Goal: Task Accomplishment & Management: Manage account settings

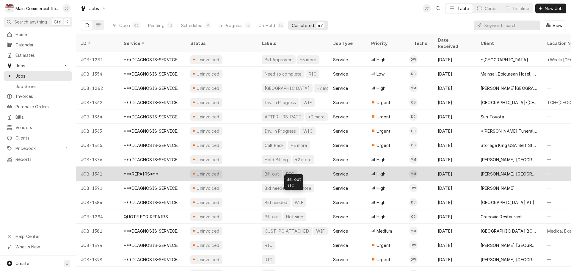
scroll to position [30, 0]
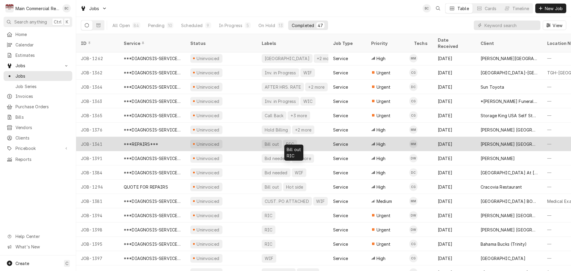
click at [273, 141] on div "Bill out" at bounding box center [271, 144] width 15 height 6
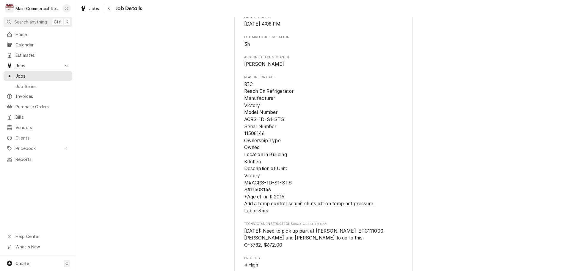
scroll to position [327, 0]
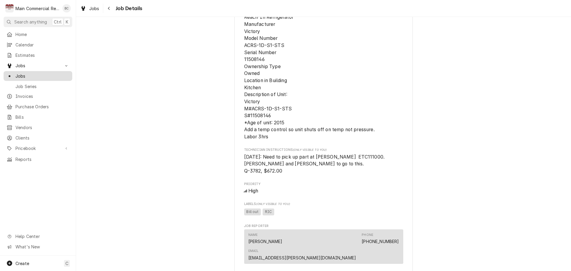
click at [31, 75] on span "Jobs" at bounding box center [42, 76] width 54 height 6
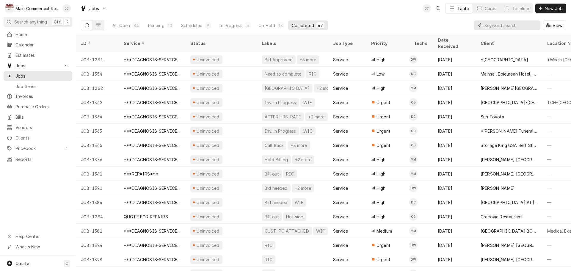
click at [491, 26] on input "Dynamic Content Wrapper" at bounding box center [510, 26] width 53 height 10
type input "1243"
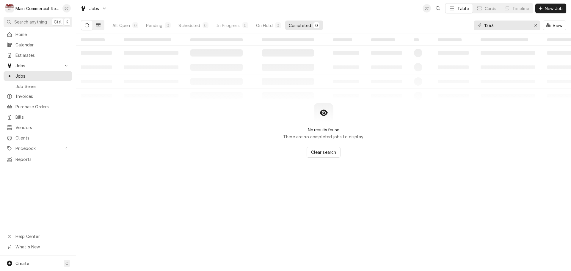
click at [100, 26] on button "Dynamic Content Wrapper" at bounding box center [98, 26] width 11 height 10
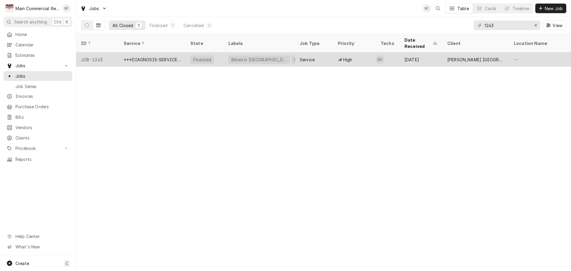
click at [139, 56] on div "***DIAGNOSIS-SERVICE CALL***" at bounding box center [152, 59] width 57 height 6
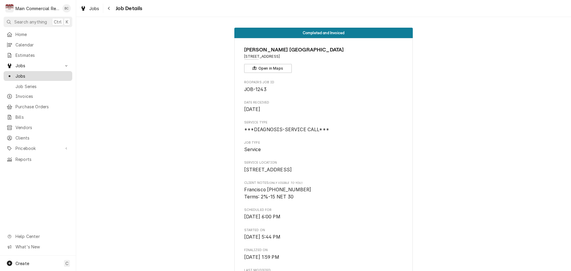
click at [31, 74] on span "Jobs" at bounding box center [42, 76] width 54 height 6
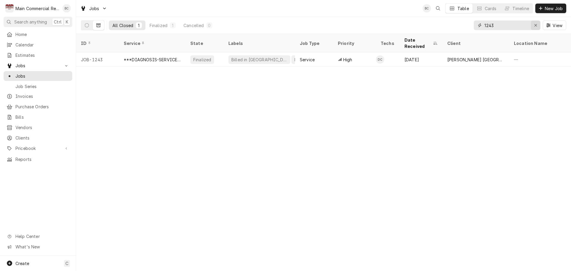
click at [535, 26] on icon "Erase input" at bounding box center [535, 25] width 3 height 4
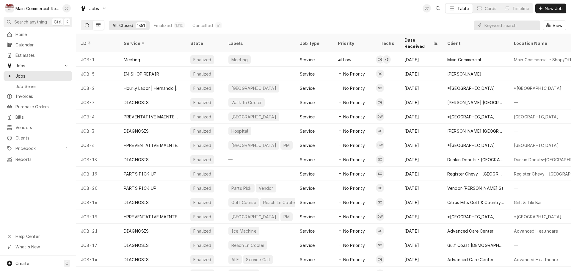
click at [88, 25] on icon "Dynamic Content Wrapper" at bounding box center [87, 25] width 4 height 4
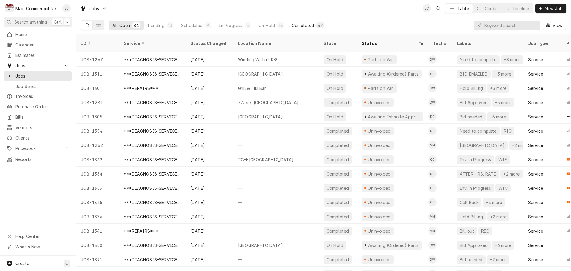
click at [301, 26] on div "Completed" at bounding box center [303, 25] width 22 height 6
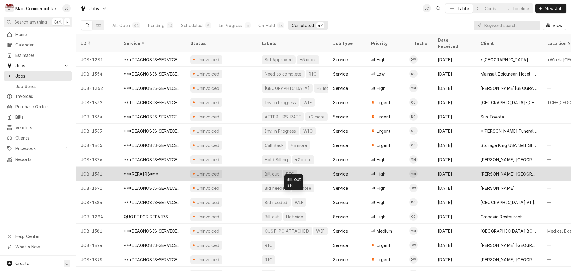
click at [274, 171] on div "Bill out" at bounding box center [271, 174] width 15 height 6
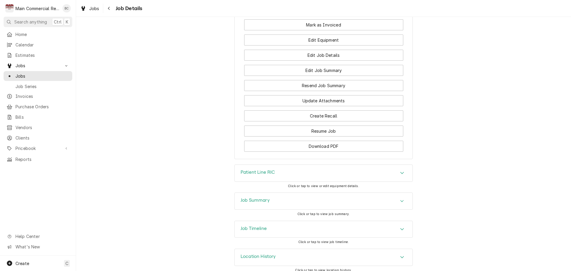
scroll to position [747, 0]
click at [260, 196] on h3 "Job Summary" at bounding box center [255, 199] width 29 height 6
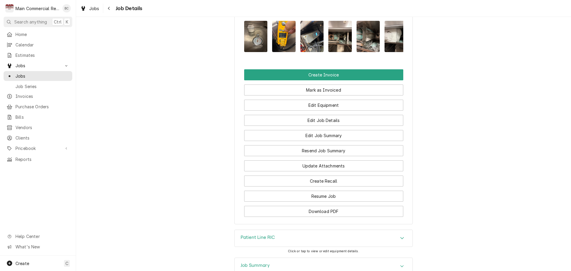
scroll to position [773, 0]
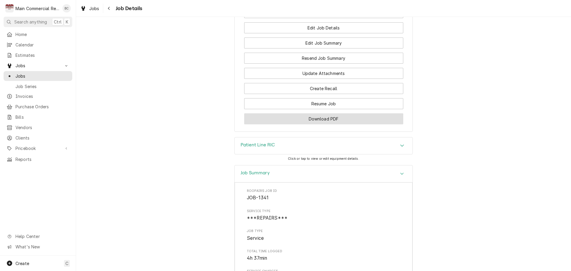
click at [316, 114] on button "Download PDF" at bounding box center [323, 118] width 159 height 11
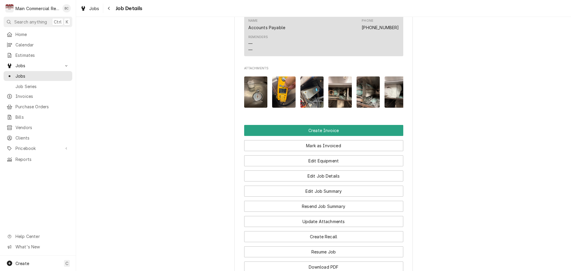
scroll to position [624, 0]
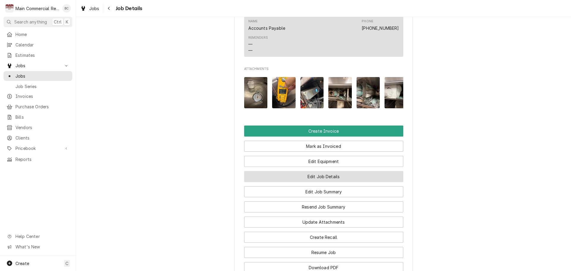
click at [332, 171] on button "Edit Job Details" at bounding box center [323, 176] width 159 height 11
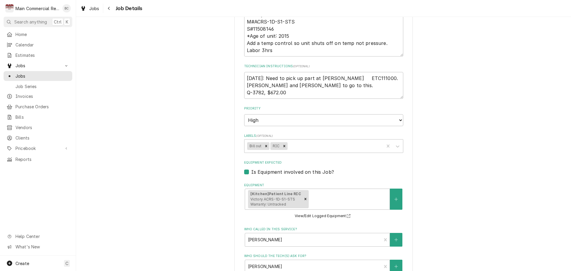
scroll to position [238, 0]
click at [264, 144] on icon "Remove Bill out" at bounding box center [266, 145] width 4 height 4
type textarea "x"
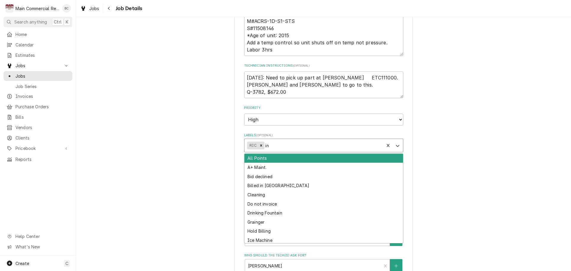
type input "inv"
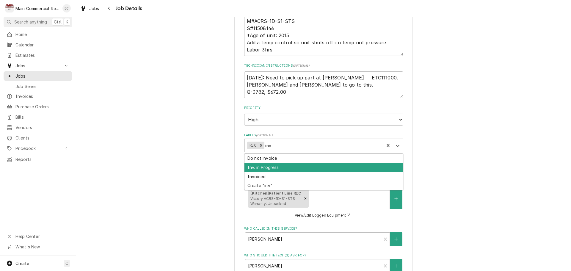
click at [270, 168] on div "Inv. in Progress" at bounding box center [323, 167] width 158 height 9
type textarea "x"
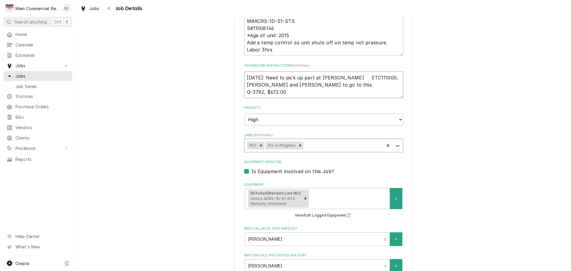
click at [244, 77] on textarea "[DATE]: Need to pick up part at [PERSON_NAME] ETC111000. [PERSON_NAME] and [PER…" at bounding box center [323, 84] width 159 height 27
type textarea "x"
type textarea "[DATE]: Need to pick up part at [PERSON_NAME] ETC111000. [PERSON_NAME] and [PER…"
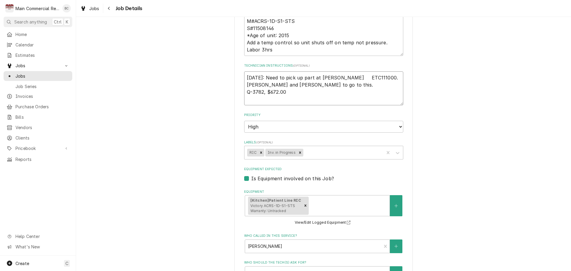
type textarea "x"
type textarea "I 9/2/25: Need to pick up part at Johnstone ETC111000. Dylan and Mike to go to …"
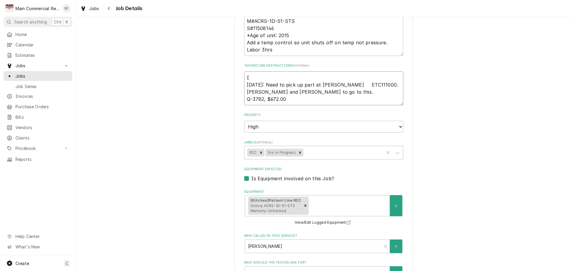
type textarea "x"
type textarea "IN 9/2/25: Need to pick up part at Johnstone ETC111000. Dylan and Mike to go to…"
type textarea "x"
type textarea "INV 9/2/25: Need to pick up part at Johnstone ETC111000. Dylan and Mike to go t…"
type textarea "x"
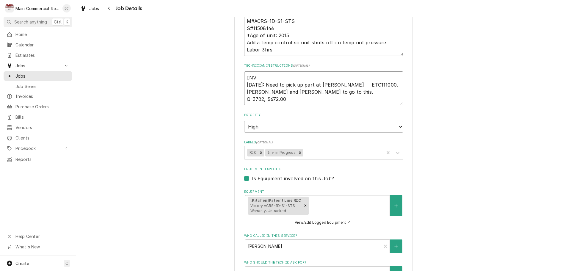
type textarea "INV# 9/2/25: Need to pick up part at Johnstone ETC111000. Dylan and Mike to go …"
type textarea "x"
type textarea "INV#1 9/2/25: Need to pick up part at Johnstone ETC111000. Dylan and Mike to go…"
type textarea "x"
type textarea "INV#15 9/2/25: Need to pick up part at Johnstone ETC111000. Dylan and Mike to g…"
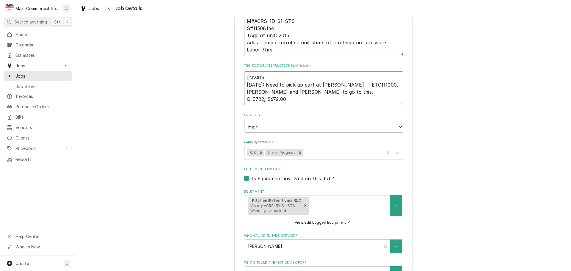
type textarea "x"
type textarea "INV#152 9/2/25: Need to pick up part at Johnstone ETC111000. Dylan and Mike to …"
type textarea "x"
type textarea "INV#1522 9/2/25: Need to pick up part at Johnstone ETC111000. Dylan and Mike to…"
type textarea "x"
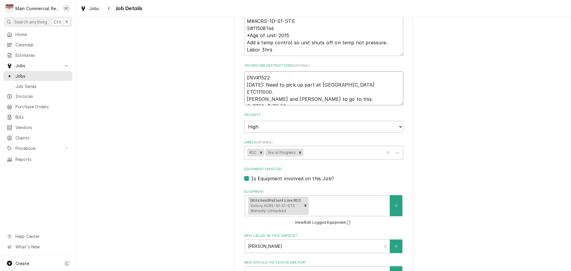
type textarea "INV#15226 9/2/25: Need to pick up part at Johnstone ETC111000. Dylan and Mike t…"
type textarea "x"
type textarea "INV#152269 [DATE]: Need to pick up part at [PERSON_NAME] ETC111000. [PERSON_NAM…"
type textarea "x"
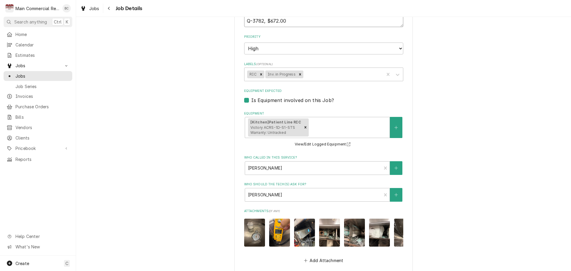
scroll to position [434, 0]
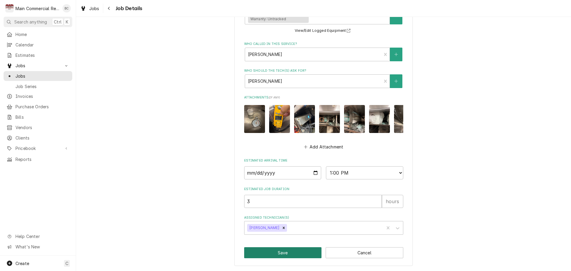
type textarea "INV#152269 [DATE]: Need to pick up part at [PERSON_NAME] ETC111000. [PERSON_NAM…"
click at [288, 252] on button "Save" at bounding box center [283, 252] width 78 height 11
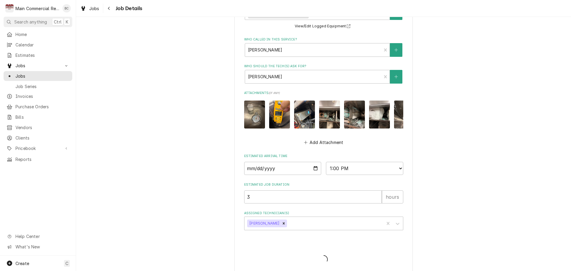
type textarea "x"
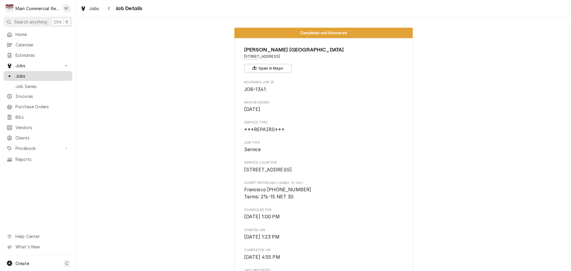
click at [38, 74] on span "Jobs" at bounding box center [42, 76] width 54 height 6
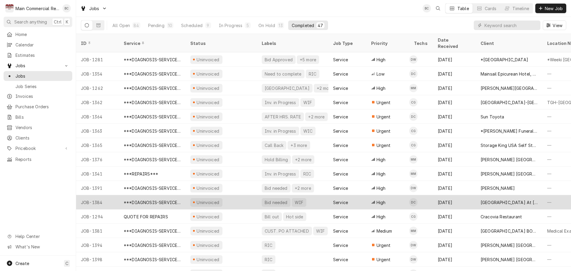
scroll to position [30, 0]
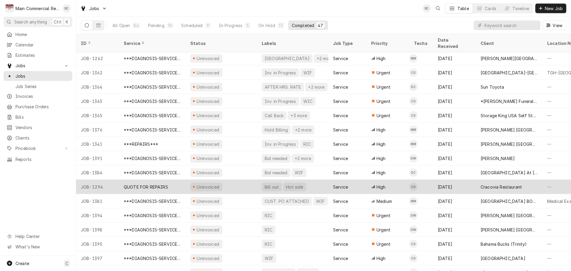
click at [272, 184] on div "Bill out" at bounding box center [271, 187] width 15 height 6
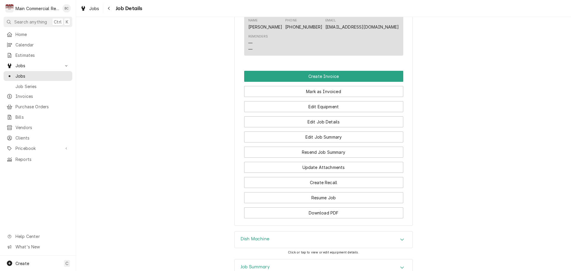
scroll to position [653, 0]
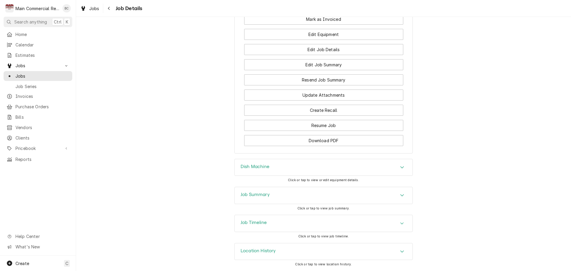
click at [254, 197] on h3 "Job Summary" at bounding box center [255, 195] width 29 height 6
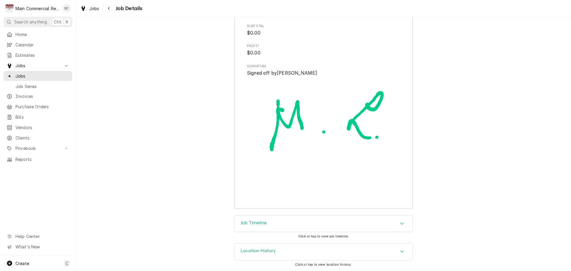
scroll to position [1113, 0]
click at [256, 223] on h3 "Job Timeline" at bounding box center [254, 223] width 26 height 6
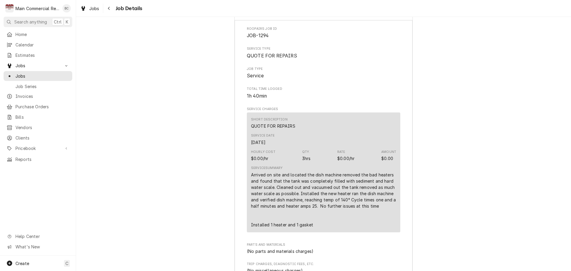
scroll to position [827, 0]
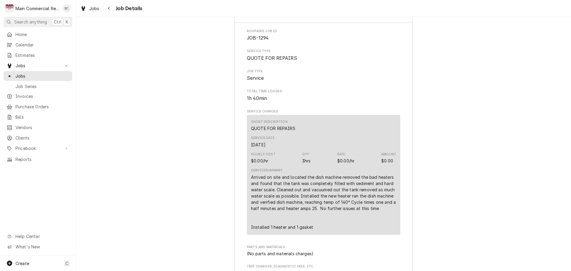
click at [195, 148] on div "Job Summary Roopairs Job ID JOB-1294 Service Type QUOTE FOR REPAIRS Job Type Se…" at bounding box center [323, 249] width 495 height 489
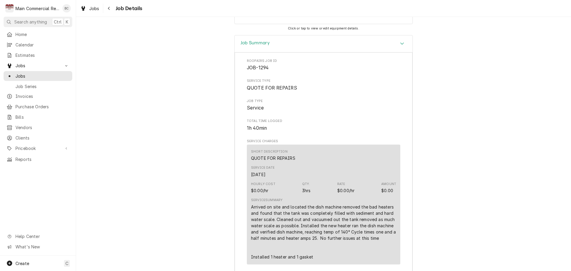
scroll to position [678, 0]
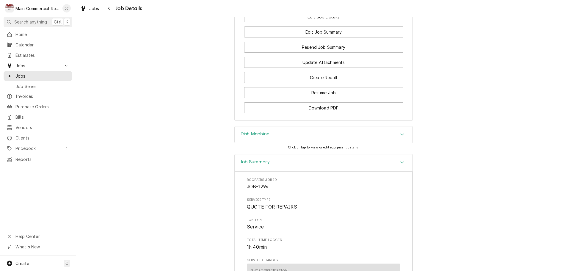
click at [257, 137] on h3 "Dish Machine" at bounding box center [255, 134] width 29 height 6
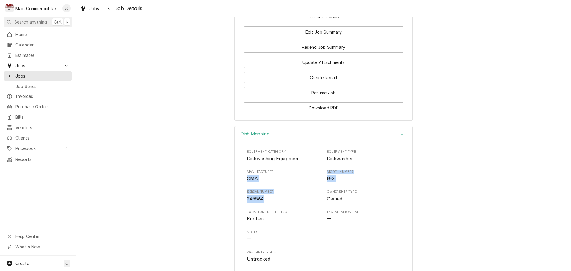
drag, startPoint x: 246, startPoint y: 184, endPoint x: 285, endPoint y: 205, distance: 45.1
click at [285, 205] on div "Equipment Category Dishwashing Equipment Equipment Type Dishwasher Manufacturer…" at bounding box center [323, 205] width 153 height 113
copy div "CMA Model Number B-2 Serial Number 245564"
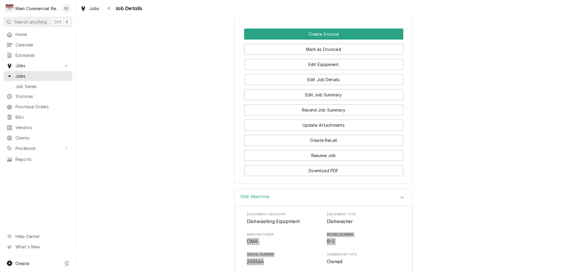
scroll to position [619, 0]
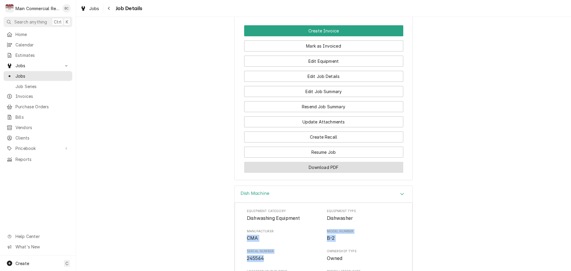
click at [283, 173] on button "Download PDF" at bounding box center [323, 167] width 159 height 11
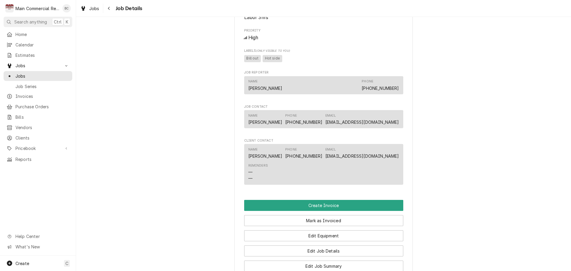
scroll to position [440, 0]
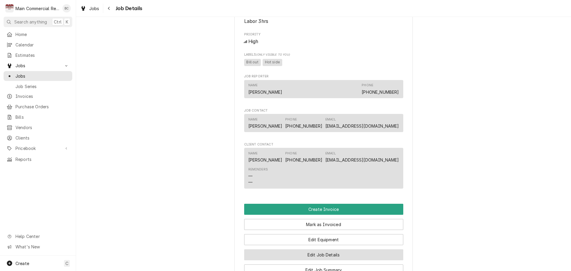
click at [325, 260] on button "Edit Job Details" at bounding box center [323, 254] width 159 height 11
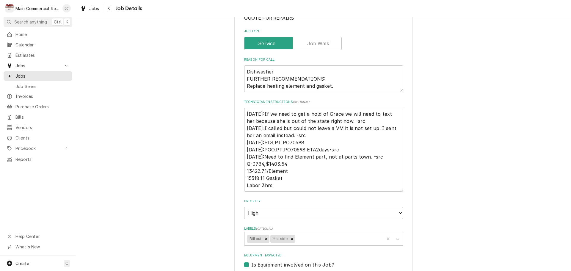
scroll to position [89, 0]
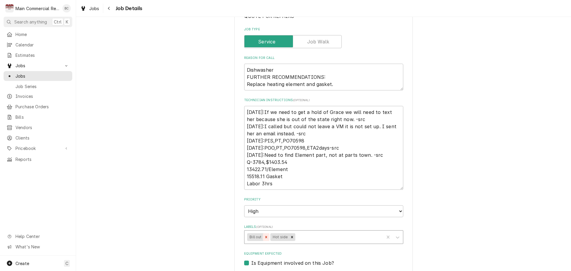
click at [264, 237] on icon "Remove Bill out" at bounding box center [266, 237] width 4 height 4
type textarea "x"
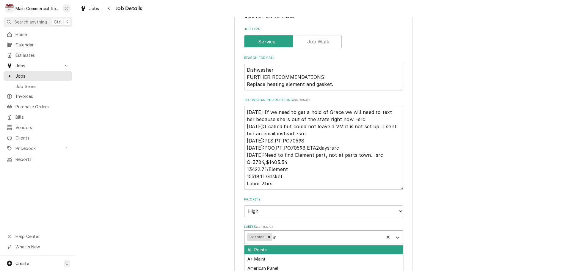
type input "inv"
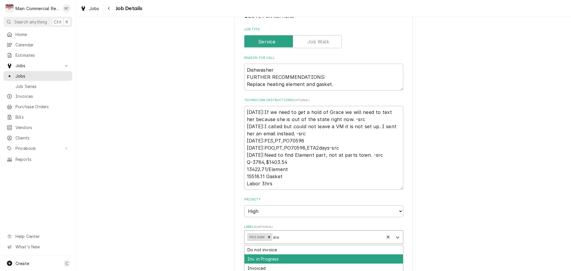
click at [278, 260] on div "Inv. in Progress" at bounding box center [323, 258] width 158 height 9
type textarea "x"
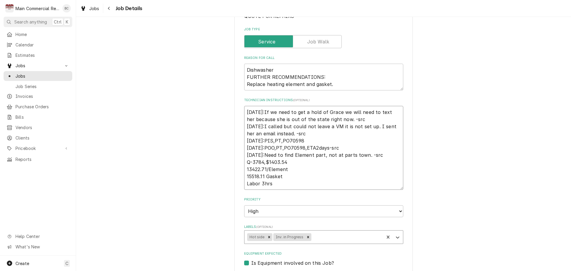
click at [248, 110] on textarea "9/9/25:If we need to get a hold of Grace we will need to text her because she i…" at bounding box center [323, 148] width 159 height 84
type textarea "x"
type textarea "9 /9/25:If we need to get a hold of Grace we will need to text her because she …"
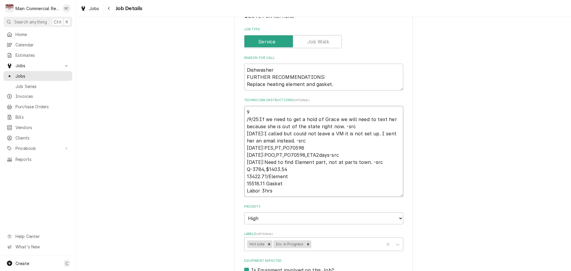
type textarea "x"
type textarea "9 9/25:If we need to get a hold of Grace we will need to text her because she i…"
type textarea "x"
type textarea "99/25:If we need to get a hold of Grace we will need to text her because she is…"
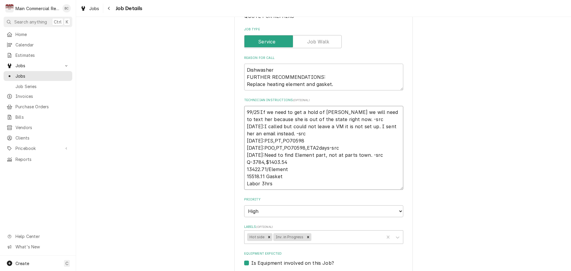
type textarea "x"
type textarea "9/9/25:If we need to get a hold of Grace we will need to text her because she i…"
click at [245, 112] on textarea "9/9/25:If we need to get a hold of Grace we will need to text her because she i…" at bounding box center [323, 148] width 159 height 84
type textarea "x"
type textarea "9/9/25:If we need to get a hold of Grace we will need to text her because she i…"
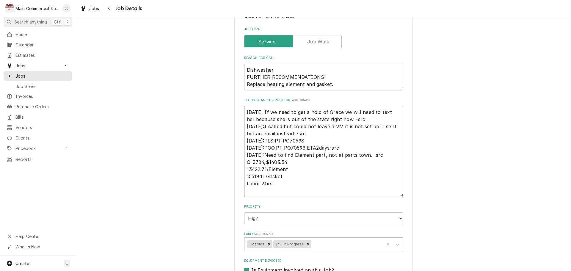
type textarea "x"
type textarea "I 9/9/25:If we need to get a hold of Grace we will need to text her because she…"
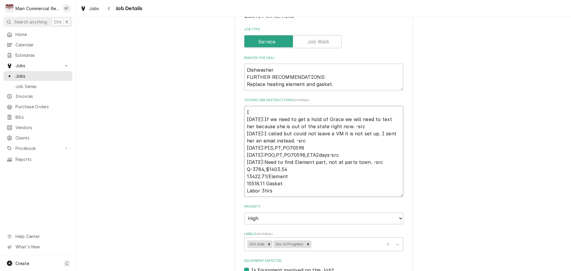
type textarea "x"
type textarea "INV 9/9/25:If we need to get a hold of Grace we will need to text her because s…"
type textarea "x"
type textarea "INV# 9/9/25:If we need to get a hold of Grace we will need to text her because …"
type textarea "x"
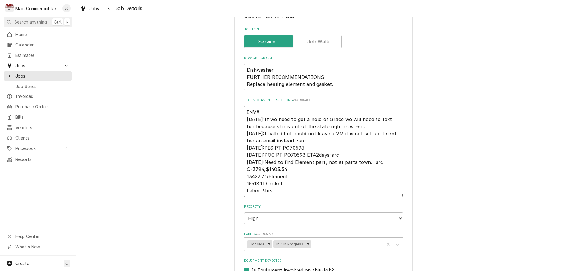
type textarea "INV#1 9/9/25:If we need to get a hold of Grace we will need to text her because…"
type textarea "x"
type textarea "INV#15 9/9/25:If we need to get a hold of Grace we will need to text her becaus…"
type textarea "x"
type textarea "INV#152 9/9/25:If we need to get a hold of Grace we will need to text her becau…"
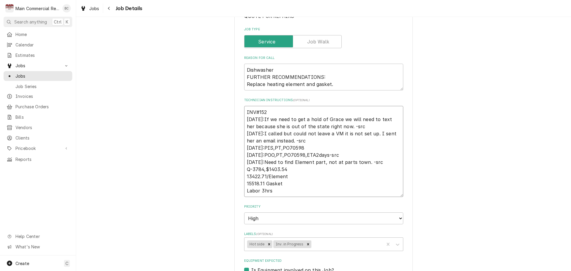
type textarea "x"
type textarea "INV#1522 9/9/25:If we need to get a hold of Grace we will need to text her beca…"
type textarea "x"
type textarea "INV#15227 9/9/25:If we need to get a hold of Grace we will need to text her bec…"
type textarea "x"
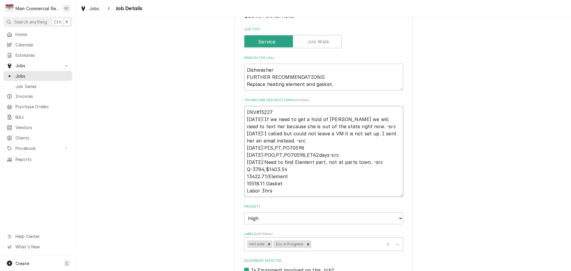
type textarea "INV#152270 9/9/25:If we need to get a hold of Grace we will need to text her be…"
type textarea "x"
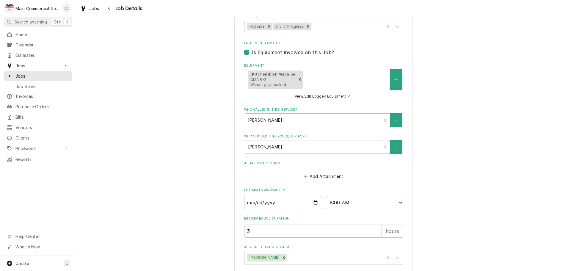
scroll to position [337, 0]
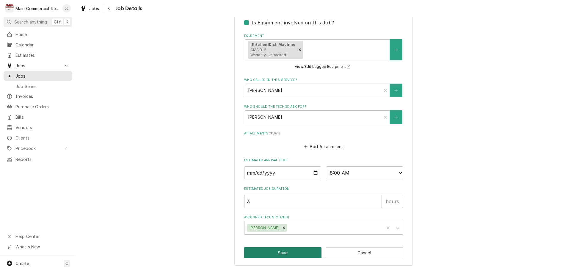
type textarea "INV#152270 9/9/25:If we need to get a hold of Grace we will need to text her be…"
click at [277, 255] on button "Save" at bounding box center [283, 252] width 78 height 11
type textarea "x"
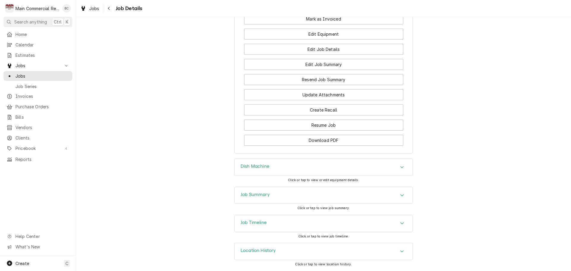
scroll to position [654, 0]
click at [264, 197] on h3 "Job Summary" at bounding box center [255, 195] width 29 height 6
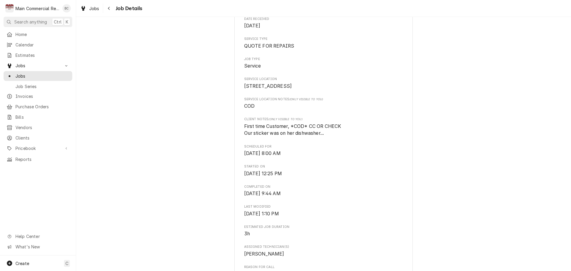
scroll to position [0, 0]
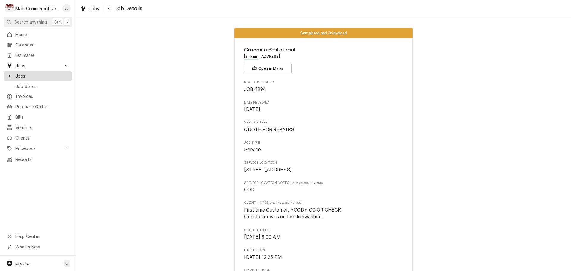
click at [36, 76] on span "Jobs" at bounding box center [42, 76] width 54 height 6
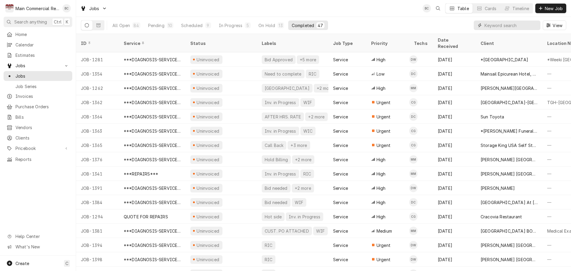
click at [497, 25] on input "Dynamic Content Wrapper" at bounding box center [510, 26] width 53 height 10
type input "1362"
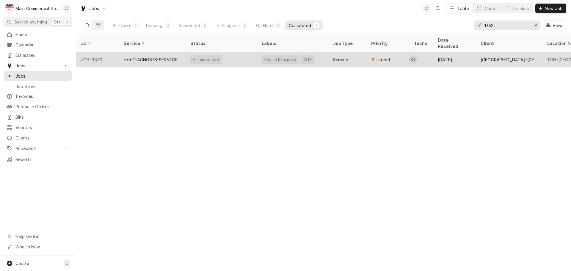
click at [169, 56] on div "***DIAGNOSIS-SERVICE CALL***" at bounding box center [152, 59] width 57 height 6
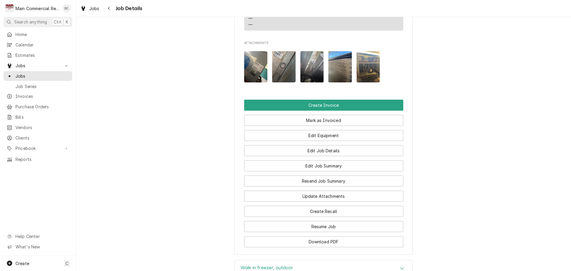
scroll to position [684, 0]
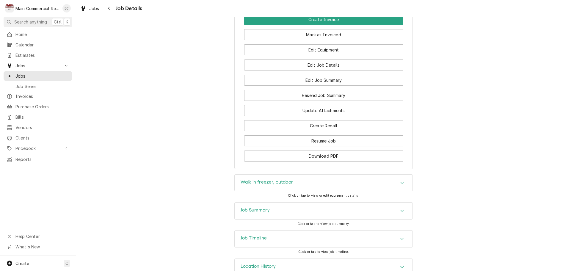
click at [249, 213] on h3 "Job Summary" at bounding box center [255, 210] width 29 height 6
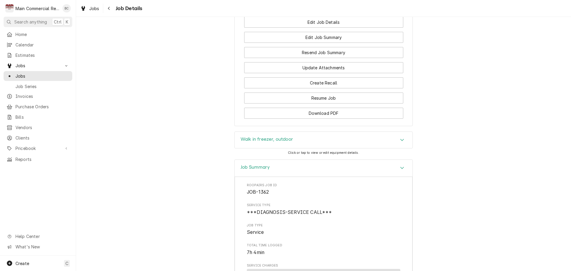
scroll to position [714, 0]
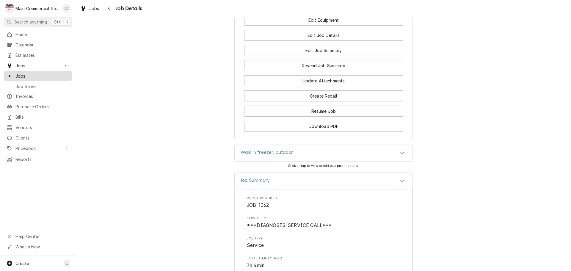
click at [49, 75] on span "Jobs" at bounding box center [42, 76] width 54 height 6
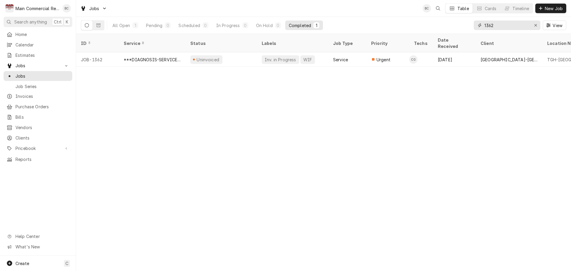
click at [505, 27] on input "1362" at bounding box center [506, 26] width 45 height 10
type input "1262"
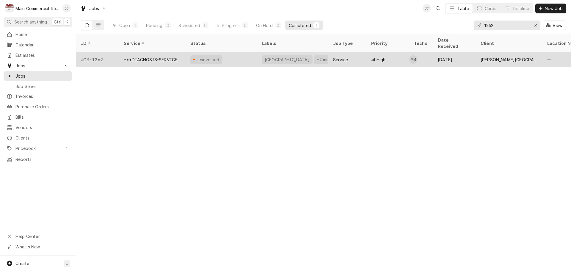
click at [101, 53] on div "JOB-1262" at bounding box center [97, 59] width 43 height 14
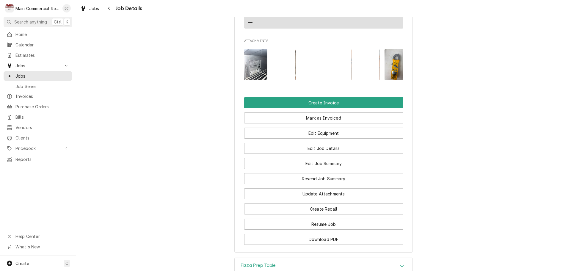
scroll to position [810, 0]
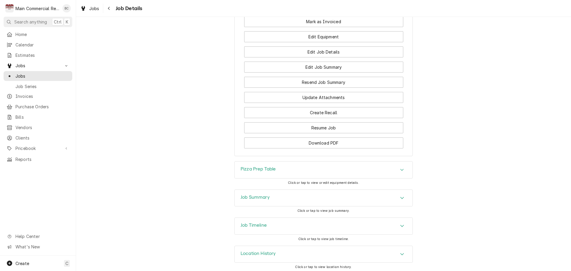
click at [252, 194] on h3 "Job Summary" at bounding box center [255, 197] width 29 height 6
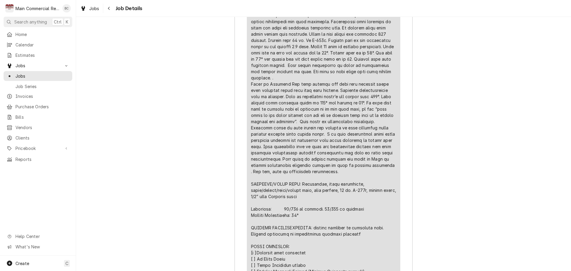
scroll to position [1405, 0]
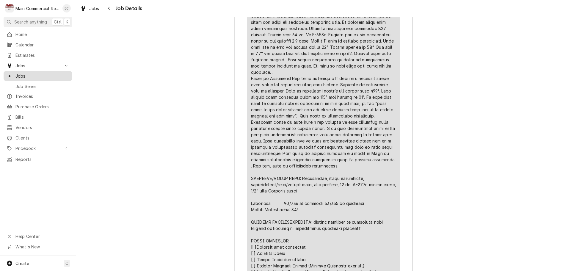
click at [36, 73] on span "Jobs" at bounding box center [42, 76] width 54 height 6
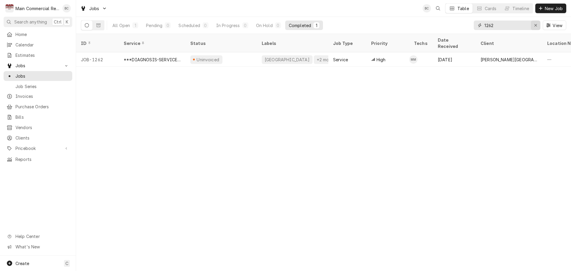
click at [537, 23] on icon "Erase input" at bounding box center [535, 25] width 3 height 4
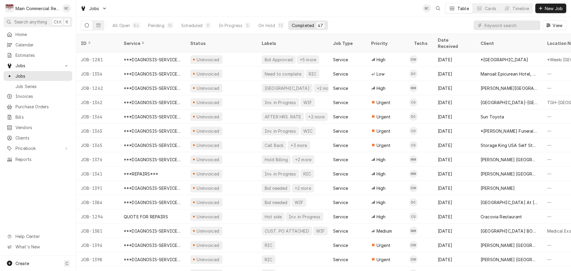
click at [89, 26] on button "Dynamic Content Wrapper" at bounding box center [86, 26] width 11 height 10
click at [301, 26] on div "Completed" at bounding box center [303, 25] width 22 height 6
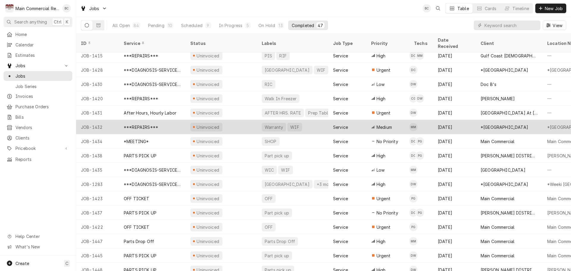
scroll to position [450, 0]
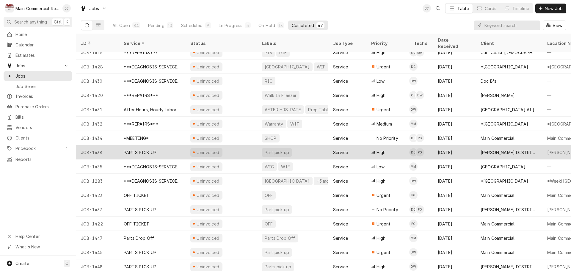
click at [286, 149] on div "Part pick up" at bounding box center [277, 152] width 26 height 6
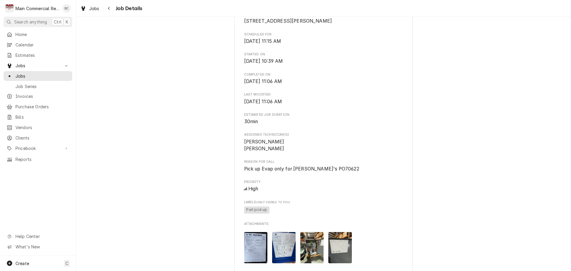
scroll to position [178, 0]
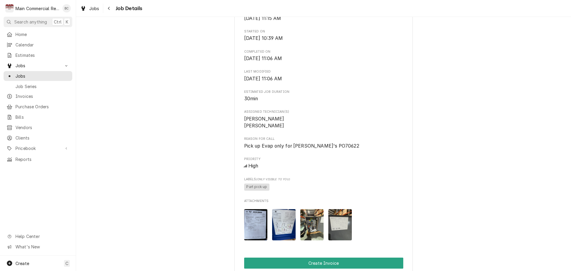
click at [257, 237] on img "Attachments" at bounding box center [255, 224] width 23 height 31
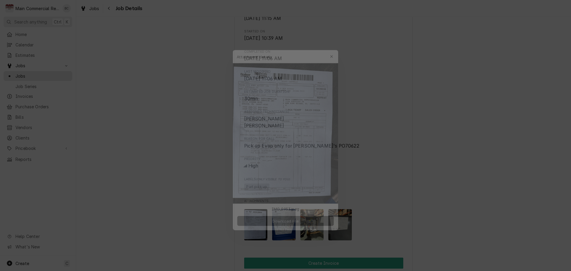
click at [267, 222] on button "Download File" at bounding box center [285, 223] width 105 height 11
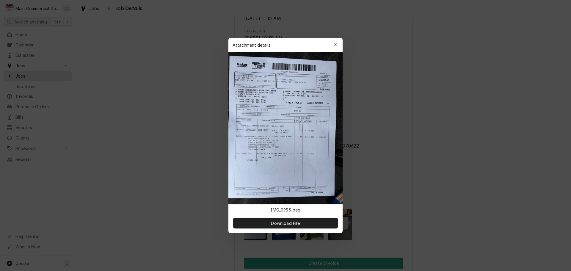
click at [335, 45] on icon "button" at bounding box center [335, 45] width 3 height 4
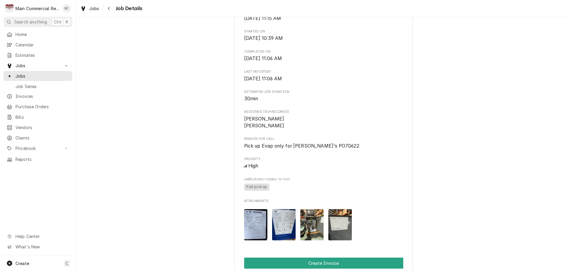
click at [282, 236] on img "Attachments" at bounding box center [283, 224] width 23 height 31
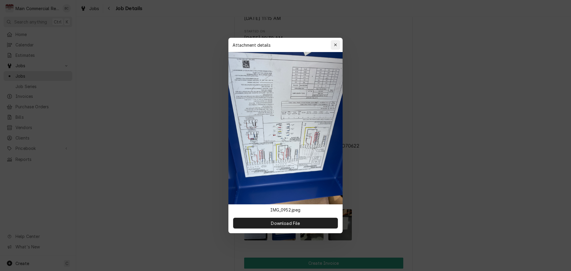
click at [336, 44] on icon "button" at bounding box center [335, 45] width 3 height 4
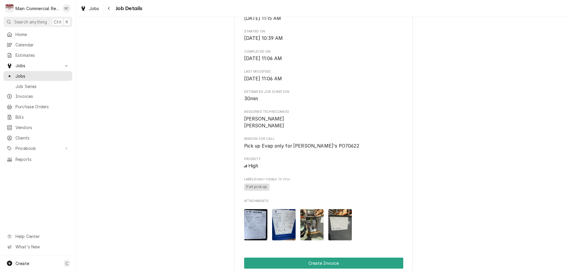
click at [312, 230] on img "Attachments" at bounding box center [311, 224] width 23 height 31
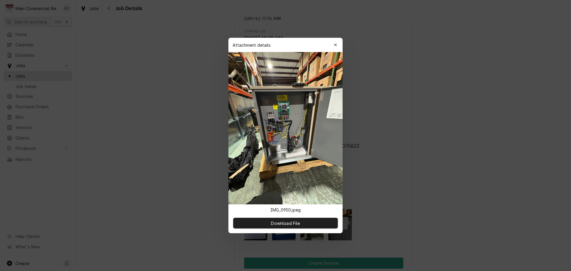
click at [333, 45] on div "button" at bounding box center [335, 45] width 6 height 6
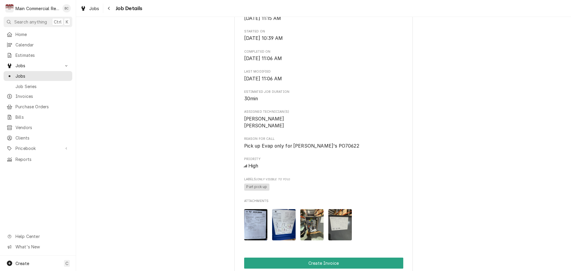
click at [338, 229] on img "Attachments" at bounding box center [339, 224] width 23 height 31
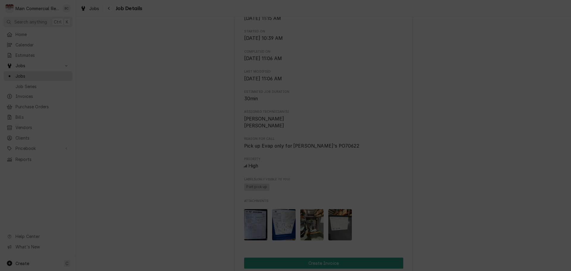
click at [336, 45] on icon "button" at bounding box center [335, 45] width 3 height 4
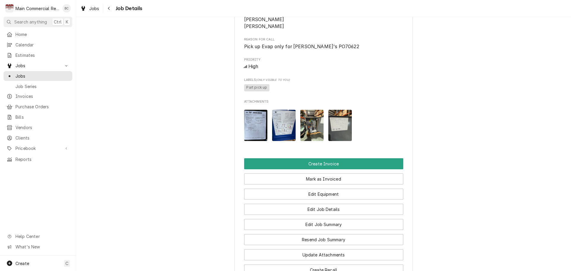
scroll to position [297, 0]
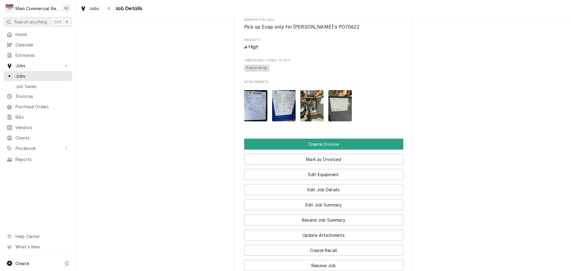
click at [255, 120] on img "Attachments" at bounding box center [255, 105] width 23 height 31
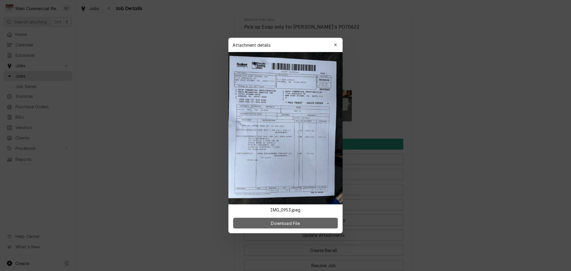
click at [305, 224] on button "Download File" at bounding box center [285, 223] width 105 height 11
click at [334, 45] on icon "button" at bounding box center [335, 45] width 3 height 4
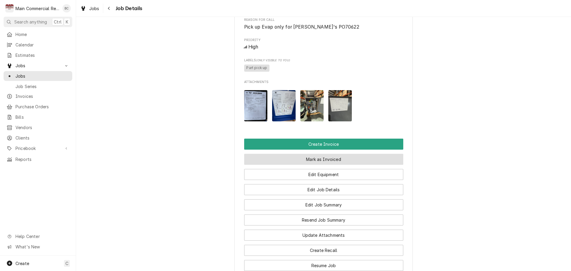
click at [318, 165] on button "Mark as Invoiced" at bounding box center [323, 159] width 159 height 11
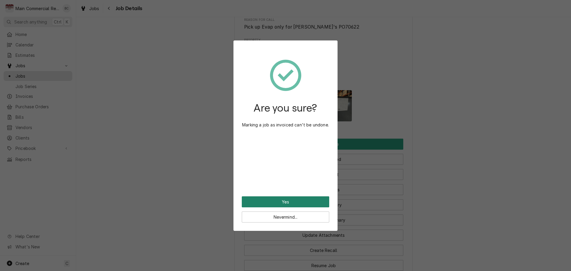
click at [296, 203] on button "Yes" at bounding box center [285, 201] width 87 height 11
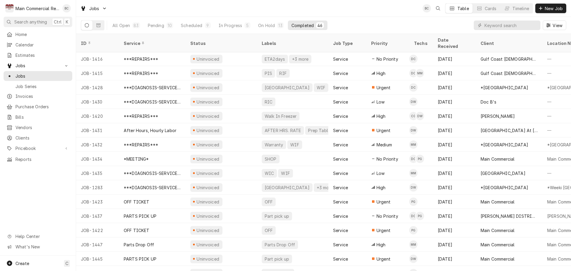
scroll to position [435, 0]
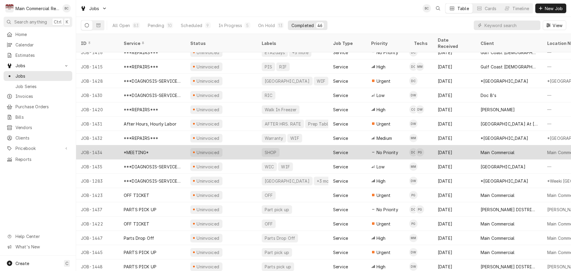
click at [150, 145] on div "*MEETING*" at bounding box center [152, 152] width 67 height 14
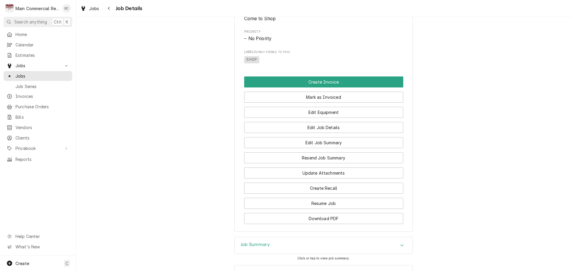
scroll to position [303, 0]
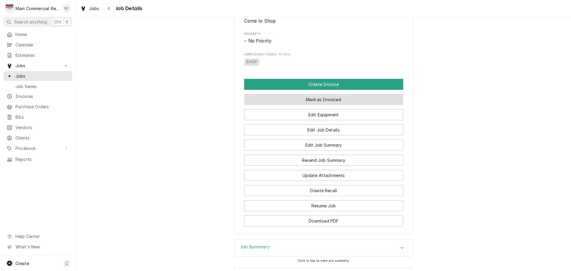
click at [317, 105] on button "Mark as Invoiced" at bounding box center [323, 99] width 159 height 11
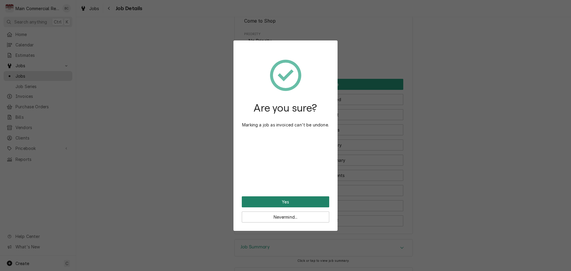
click at [285, 199] on button "Yes" at bounding box center [285, 201] width 87 height 11
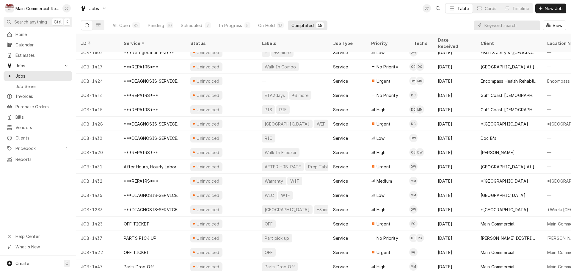
scroll to position [421, 0]
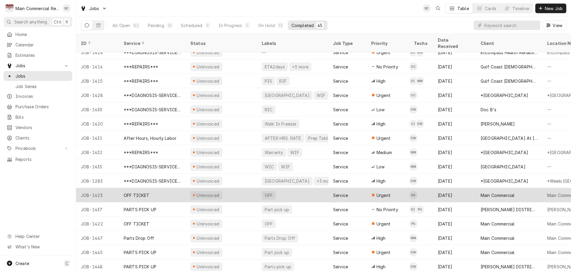
click at [146, 192] on div "OFF TICKET" at bounding box center [137, 195] width 26 height 6
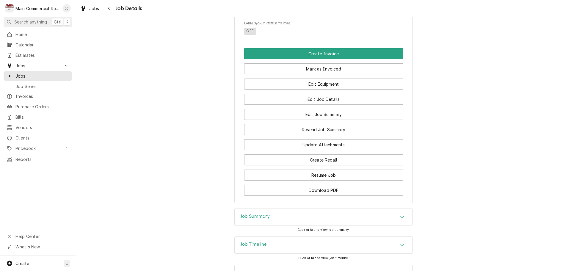
scroll to position [356, 0]
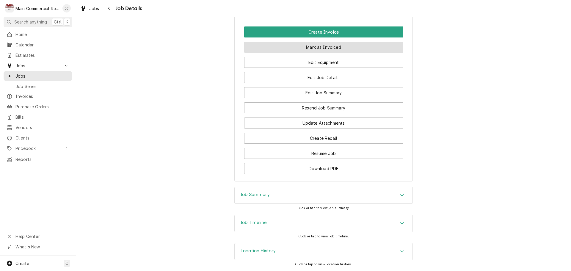
click at [324, 49] on button "Mark as Invoiced" at bounding box center [323, 47] width 159 height 11
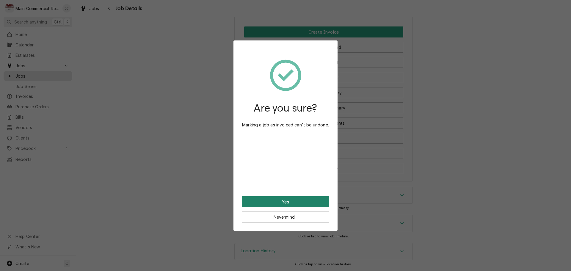
click at [291, 201] on button "Yes" at bounding box center [285, 201] width 87 height 11
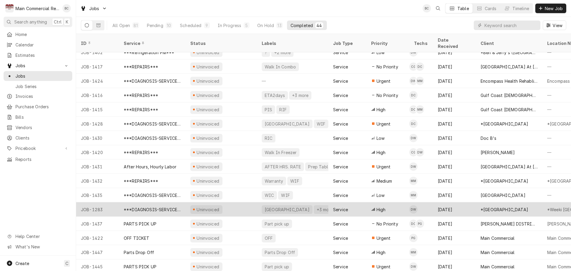
scroll to position [407, 0]
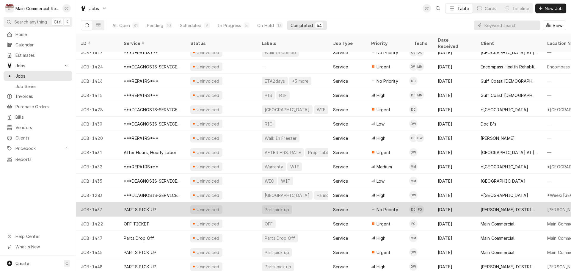
click at [151, 206] on div "PARTS PICK UP" at bounding box center [140, 209] width 33 height 6
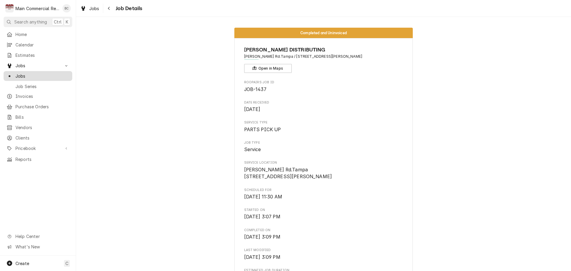
click at [44, 76] on span "Jobs" at bounding box center [42, 76] width 54 height 6
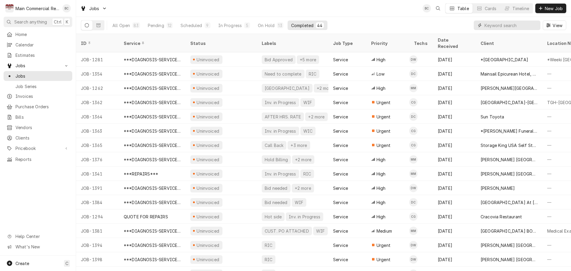
click at [502, 25] on input "Dynamic Content Wrapper" at bounding box center [510, 26] width 53 height 10
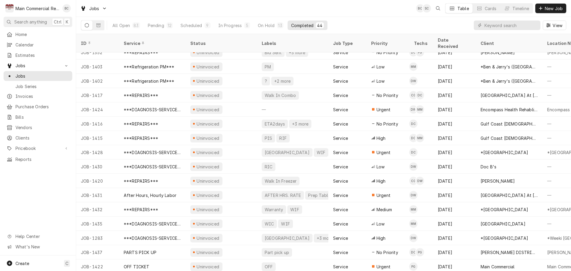
scroll to position [407, 0]
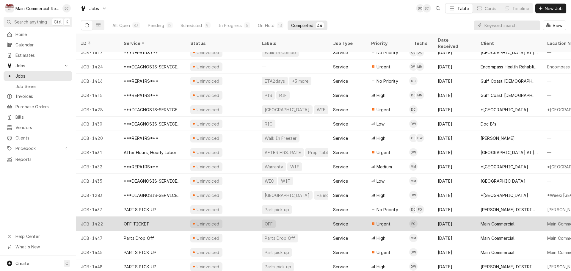
click at [144, 221] on div "OFF TICKET" at bounding box center [137, 224] width 26 height 6
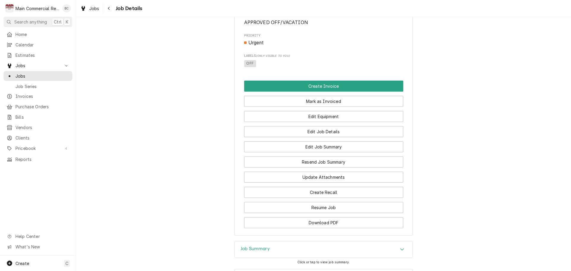
scroll to position [207, 0]
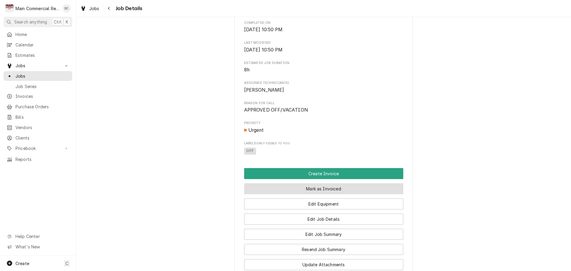
click at [283, 194] on button "Mark as Invoiced" at bounding box center [323, 188] width 159 height 11
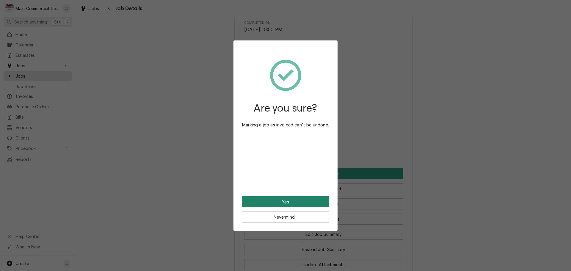
click at [283, 203] on button "Yes" at bounding box center [285, 201] width 87 height 11
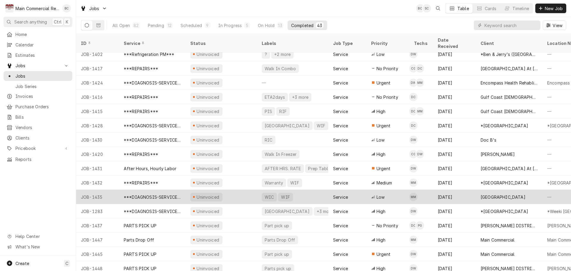
scroll to position [392, 0]
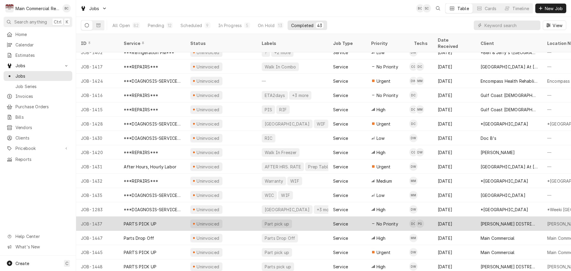
click at [154, 221] on div "PARTS PICK UP" at bounding box center [140, 224] width 33 height 6
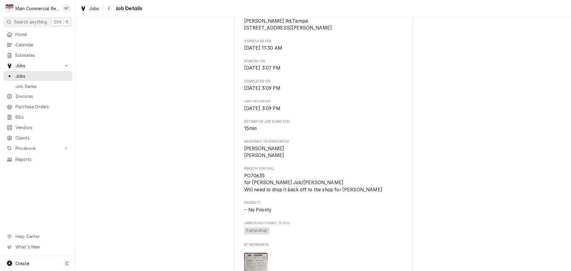
scroll to position [238, 0]
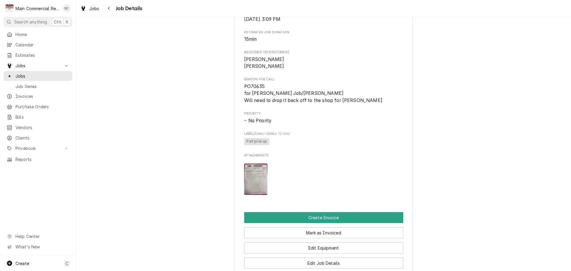
click at [252, 193] on img "Attachments" at bounding box center [255, 179] width 23 height 31
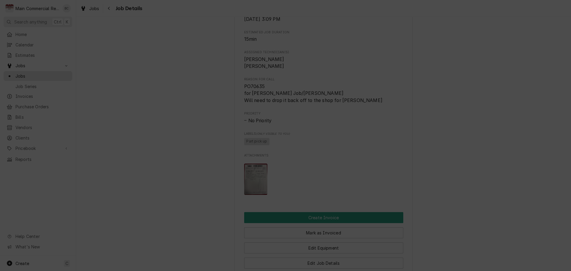
click at [336, 45] on icon "button" at bounding box center [335, 45] width 3 height 4
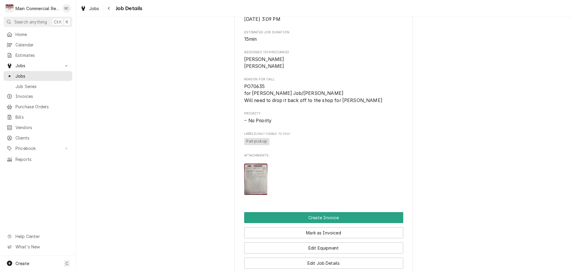
click at [253, 183] on img "Attachments" at bounding box center [255, 179] width 23 height 31
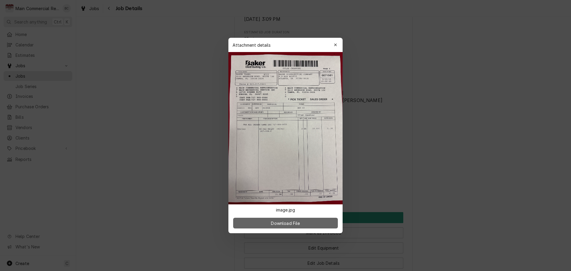
click at [293, 223] on span "Download File" at bounding box center [285, 223] width 31 height 6
click at [336, 45] on icon "button" at bounding box center [335, 44] width 3 height 3
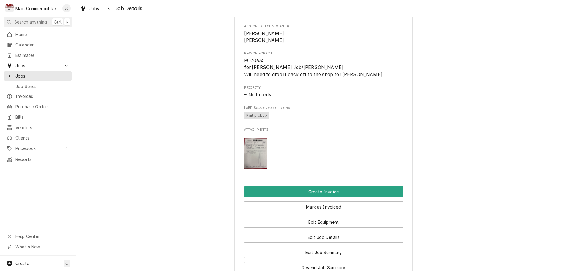
scroll to position [268, 0]
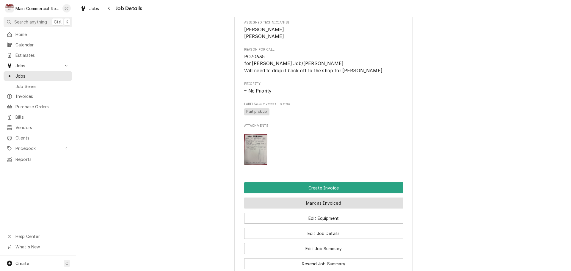
click at [304, 208] on button "Mark as Invoiced" at bounding box center [323, 202] width 159 height 11
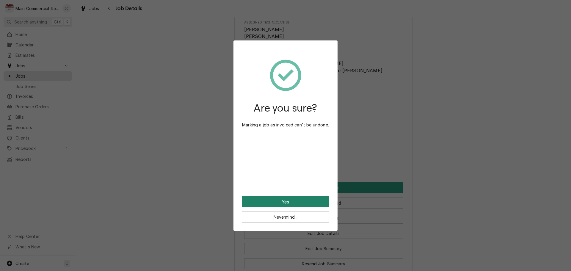
click at [292, 204] on button "Yes" at bounding box center [285, 201] width 87 height 11
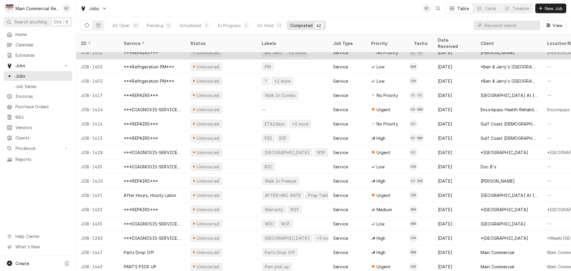
scroll to position [378, 0]
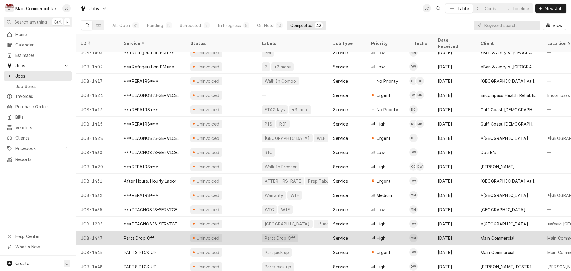
click at [151, 235] on div "Parts Drop Off" at bounding box center [139, 238] width 30 height 6
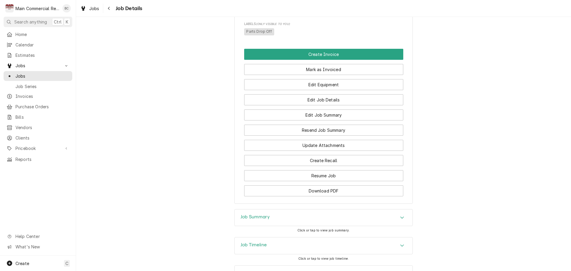
scroll to position [326, 0]
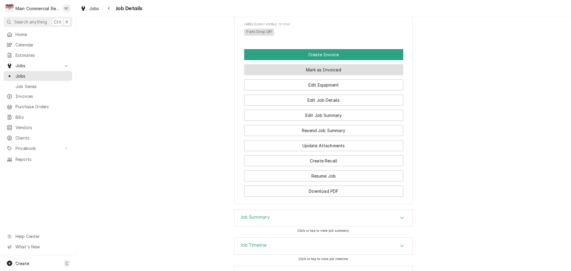
click at [320, 75] on button "Mark as Invoiced" at bounding box center [323, 69] width 159 height 11
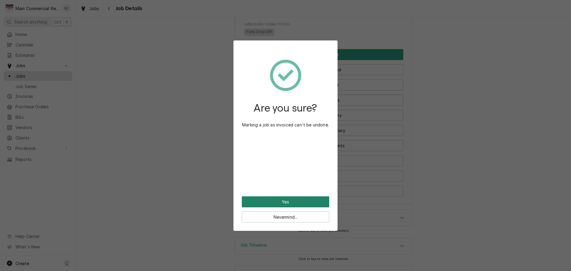
click at [276, 203] on button "Yes" at bounding box center [285, 201] width 87 height 11
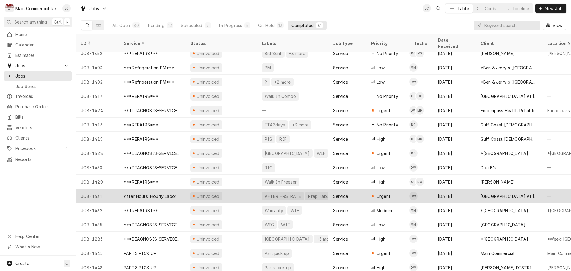
scroll to position [364, 0]
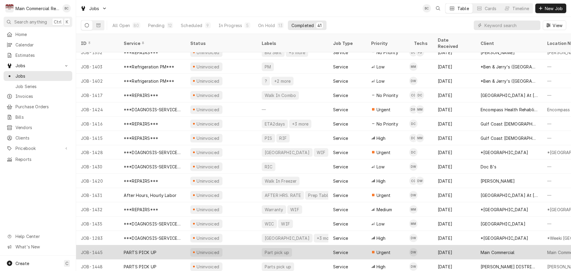
click at [146, 249] on div "PARTS PICK UP" at bounding box center [140, 252] width 33 height 6
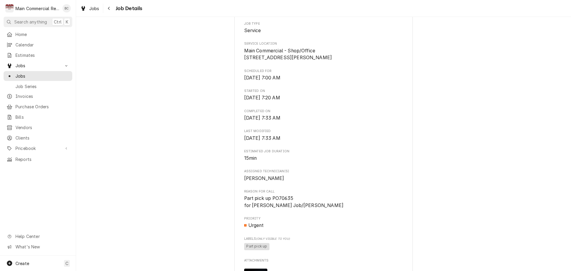
scroll to position [238, 0]
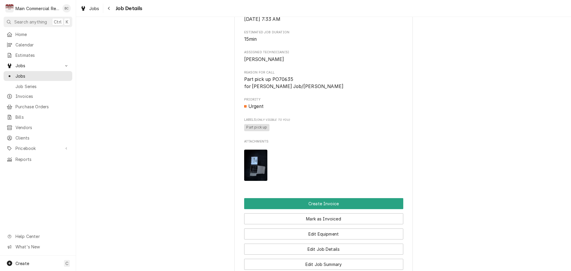
click at [252, 179] on img "Attachments" at bounding box center [255, 165] width 23 height 31
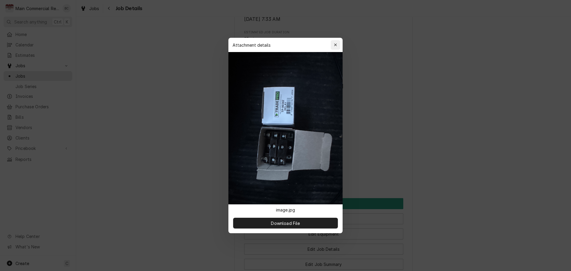
click at [337, 46] on div "button" at bounding box center [335, 45] width 6 height 6
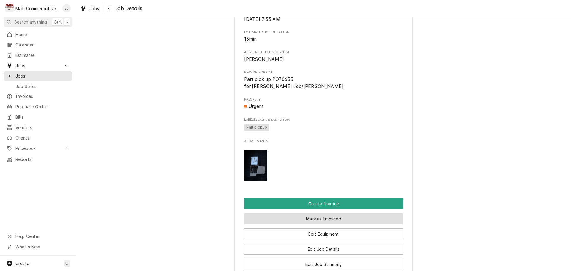
click at [305, 224] on button "Mark as Invoiced" at bounding box center [323, 218] width 159 height 11
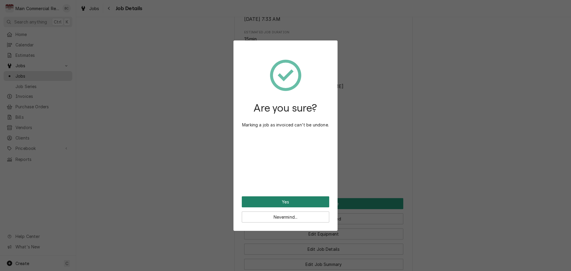
click at [288, 202] on button "Yes" at bounding box center [285, 201] width 87 height 11
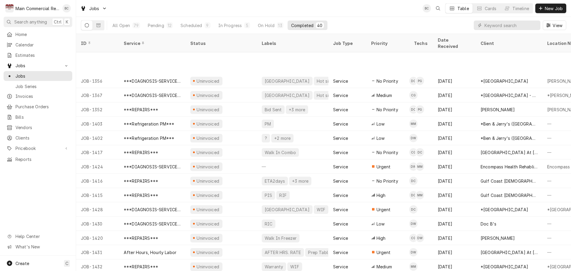
scroll to position [350, 0]
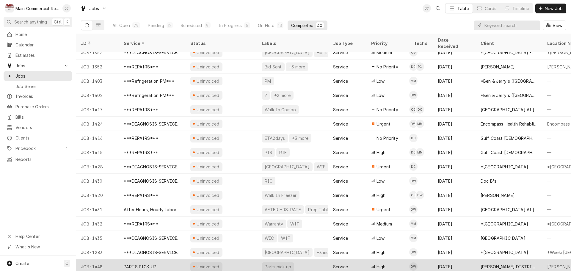
click at [152, 263] on div "PARTS PICK UP" at bounding box center [140, 266] width 33 height 6
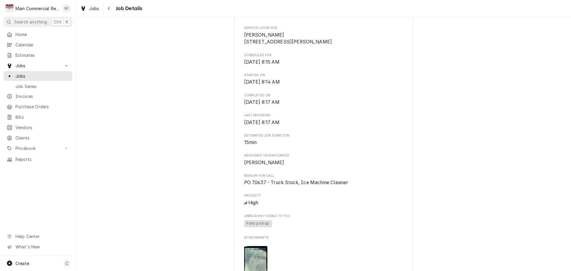
scroll to position [149, 0]
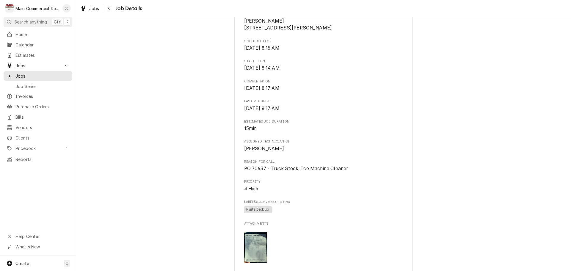
click at [252, 251] on img "Attachments" at bounding box center [255, 247] width 23 height 31
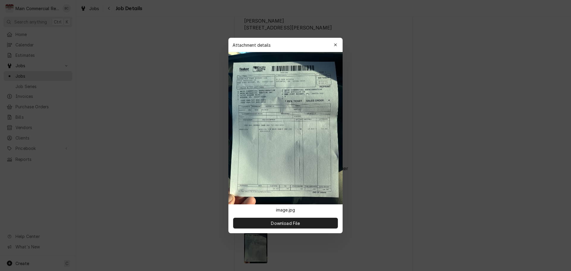
click at [411, 32] on div at bounding box center [285, 135] width 571 height 271
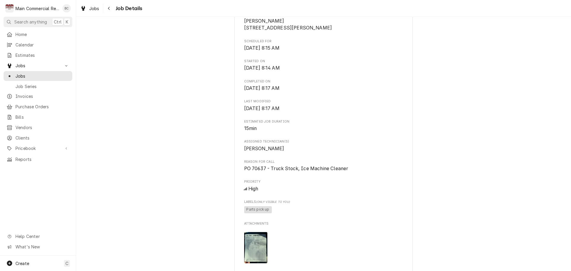
click at [254, 257] on img "Attachments" at bounding box center [255, 247] width 23 height 31
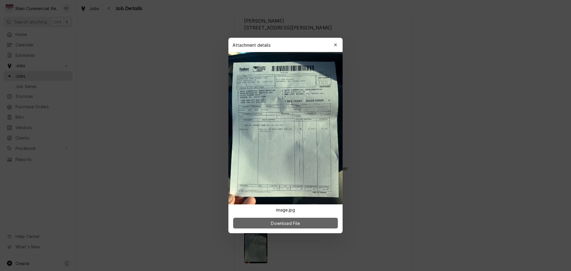
click at [290, 226] on span "Download File" at bounding box center [285, 223] width 31 height 6
click at [337, 43] on div "button" at bounding box center [335, 45] width 6 height 6
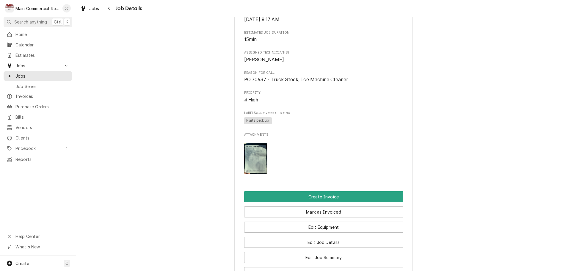
scroll to position [238, 0]
click at [258, 168] on img "Attachments" at bounding box center [255, 158] width 23 height 31
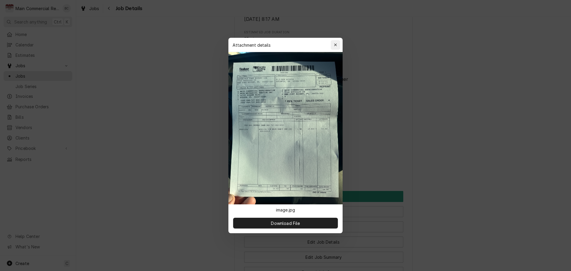
click at [335, 44] on icon "button" at bounding box center [335, 45] width 3 height 4
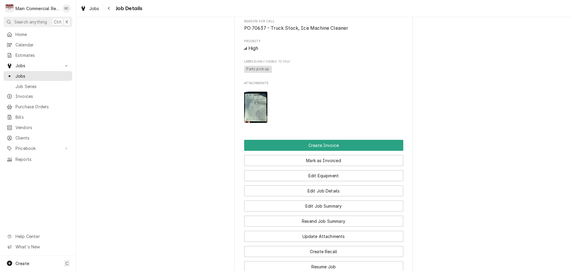
scroll to position [297, 0]
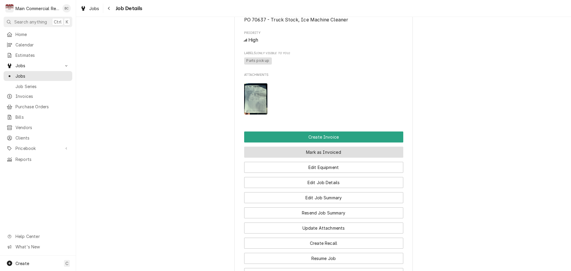
click at [314, 158] on button "Mark as Invoiced" at bounding box center [323, 152] width 159 height 11
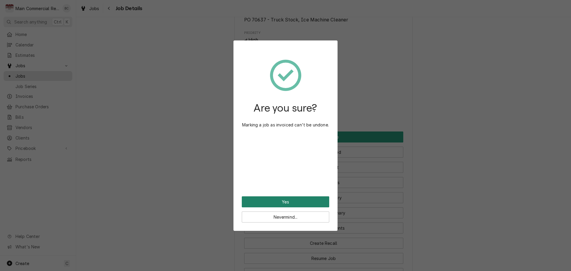
click at [295, 204] on button "Yes" at bounding box center [285, 201] width 87 height 11
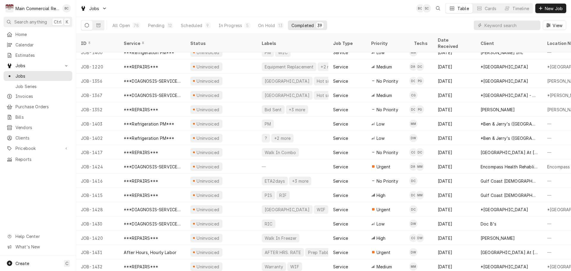
scroll to position [335, 0]
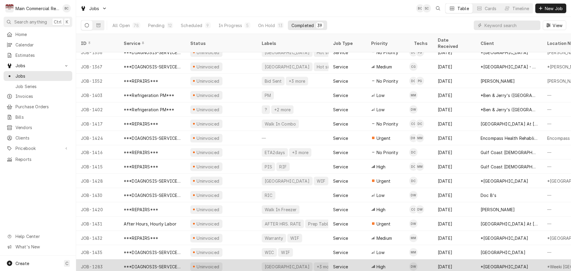
click at [276, 263] on div "[GEOGRAPHIC_DATA]" at bounding box center [287, 266] width 46 height 6
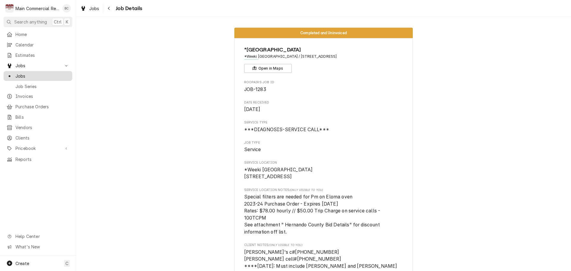
click at [34, 74] on span "Jobs" at bounding box center [42, 76] width 54 height 6
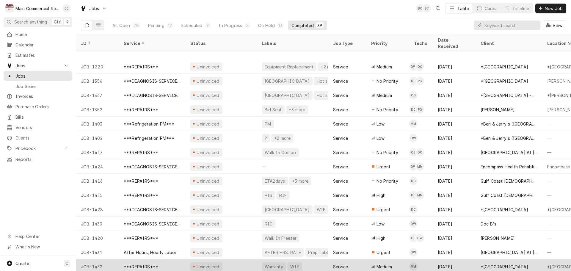
scroll to position [335, 0]
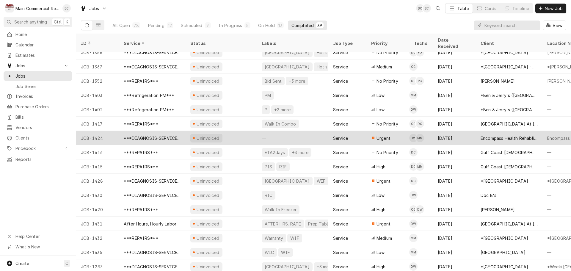
click at [271, 132] on div "—" at bounding box center [292, 138] width 71 height 14
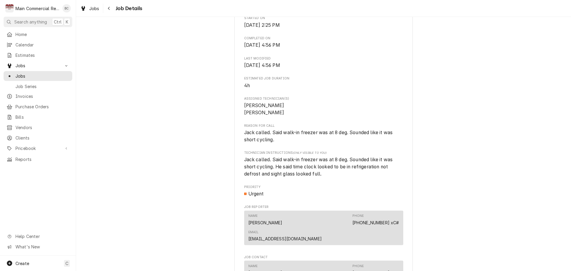
scroll to position [63, 0]
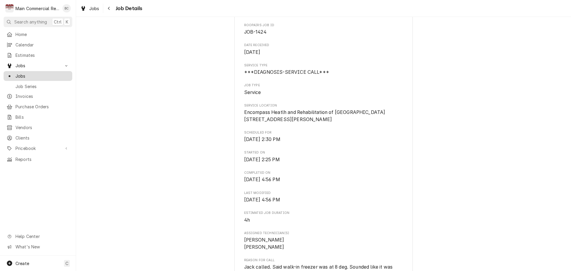
click at [33, 75] on span "Jobs" at bounding box center [42, 76] width 54 height 6
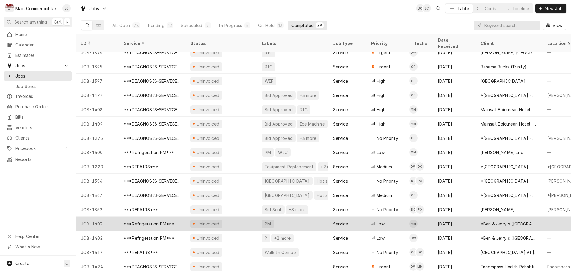
scroll to position [147, 0]
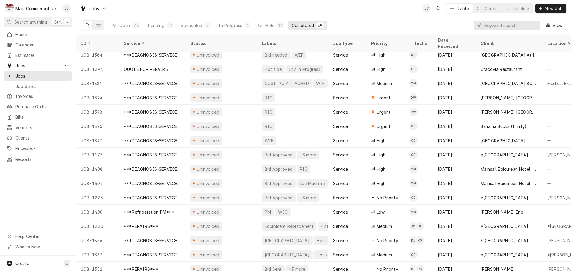
click at [491, 25] on input "Dynamic Content Wrapper" at bounding box center [510, 26] width 53 height 10
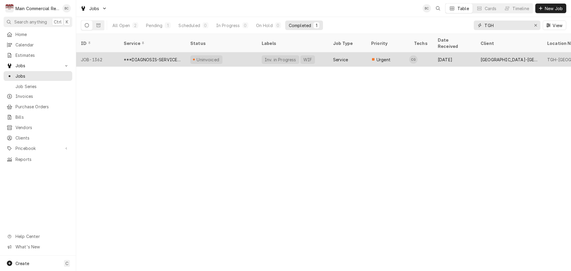
type input "TGH"
click at [171, 56] on div "***DIAGNOSIS-SERVICE CALL***" at bounding box center [152, 59] width 57 height 6
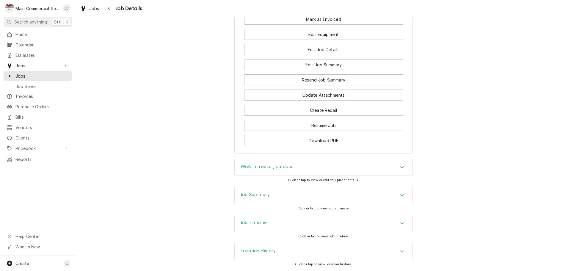
scroll to position [706, 0]
click at [255, 196] on h3 "Job Summary" at bounding box center [255, 195] width 29 height 6
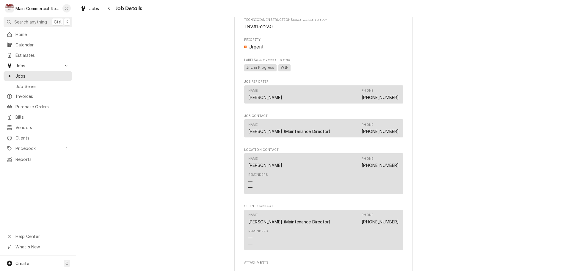
scroll to position [320, 0]
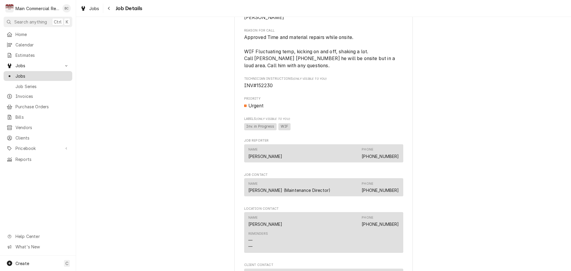
click at [29, 74] on span "Jobs" at bounding box center [42, 76] width 54 height 6
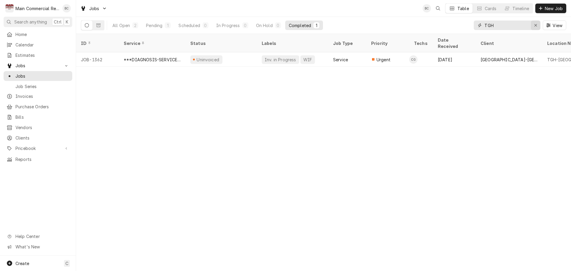
click at [534, 25] on icon "Erase input" at bounding box center [535, 25] width 3 height 4
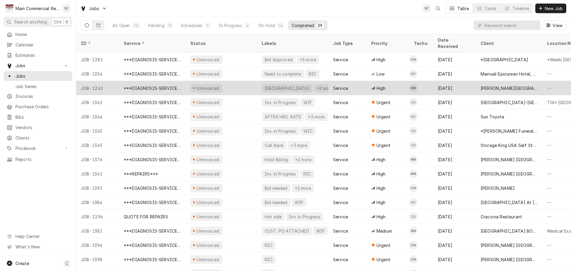
click at [269, 85] on div "[GEOGRAPHIC_DATA]" at bounding box center [287, 88] width 46 height 6
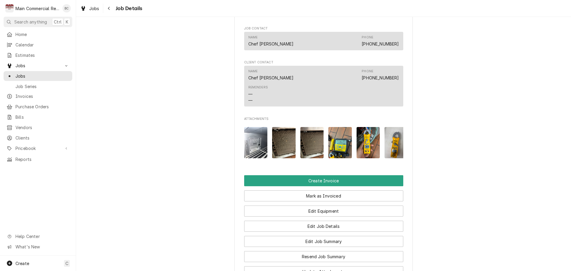
scroll to position [684, 0]
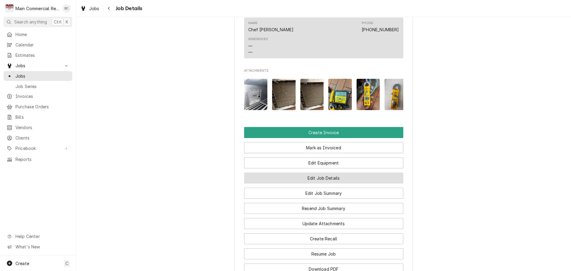
click at [315, 177] on button "Edit Job Details" at bounding box center [323, 177] width 159 height 11
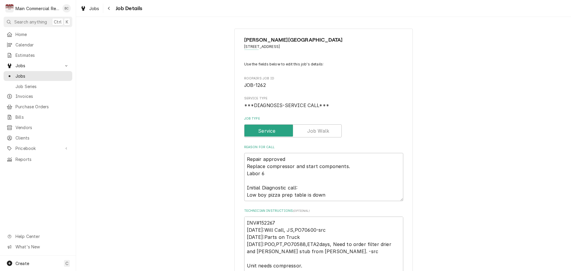
type textarea "x"
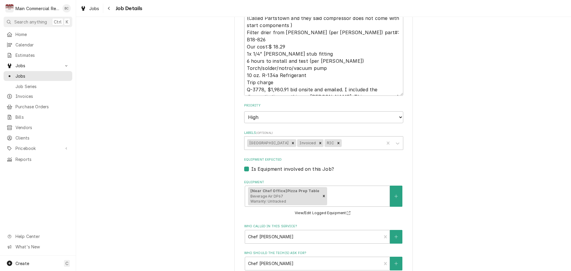
scroll to position [484, 0]
